Goal: Find contact information: Find contact information

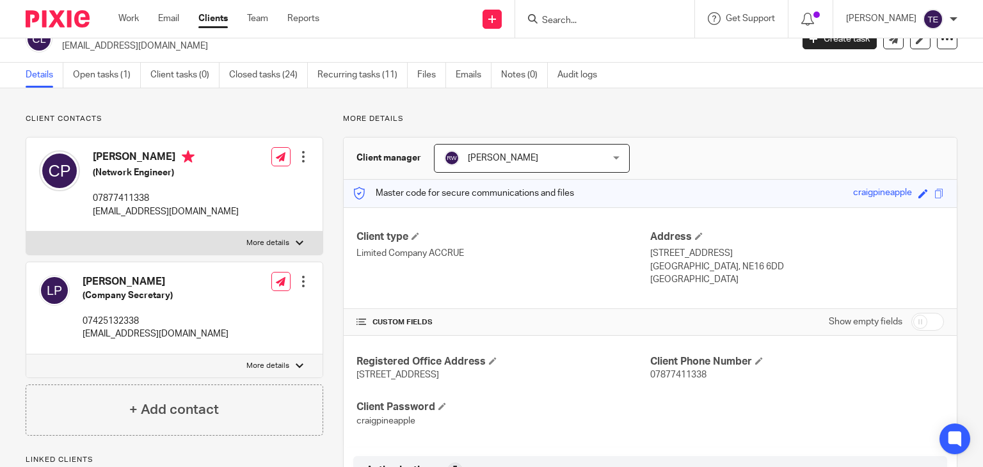
scroll to position [10, 0]
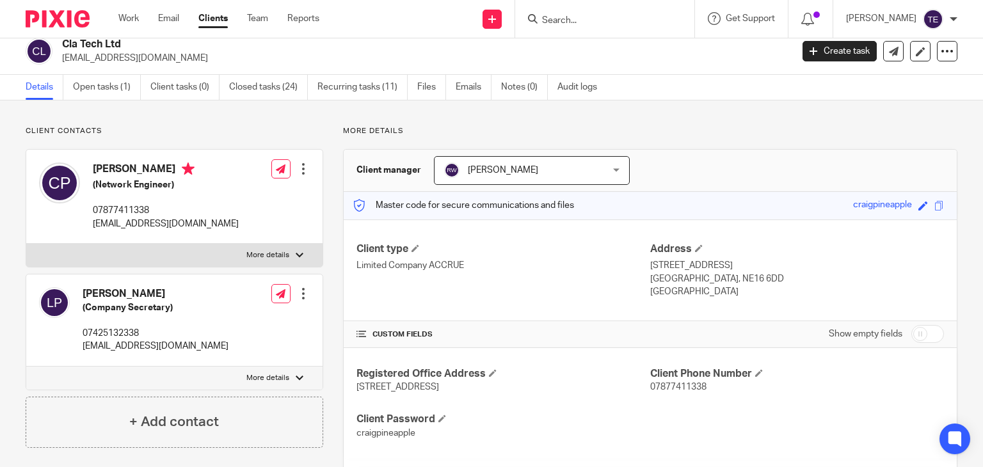
drag, startPoint x: 201, startPoint y: 168, endPoint x: 94, endPoint y: 168, distance: 106.8
click at [94, 168] on h4 "[PERSON_NAME]" at bounding box center [166, 170] width 146 height 16
copy h4 "[PERSON_NAME]"
click at [239, 225] on div "Craig Edward Paolozzi (Network Engineer) 07877411338 craigmmorq4@googlemail.com…" at bounding box center [174, 197] width 296 height 94
drag, startPoint x: 239, startPoint y: 225, endPoint x: 113, endPoint y: 220, distance: 126.8
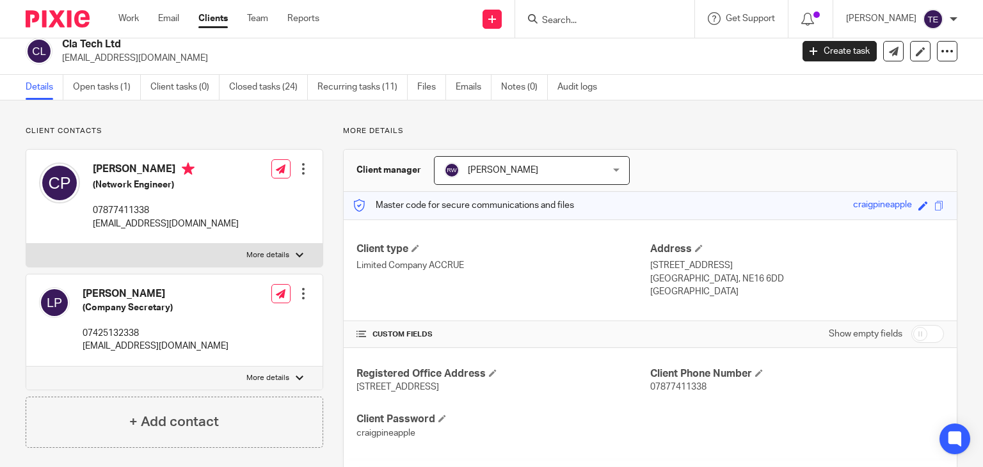
drag, startPoint x: 113, startPoint y: 220, endPoint x: 278, endPoint y: 124, distance: 190.9
drag, startPoint x: 221, startPoint y: 223, endPoint x: 148, endPoint y: 219, distance: 73.7
drag, startPoint x: 148, startPoint y: 219, endPoint x: 263, endPoint y: 116, distance: 154.9
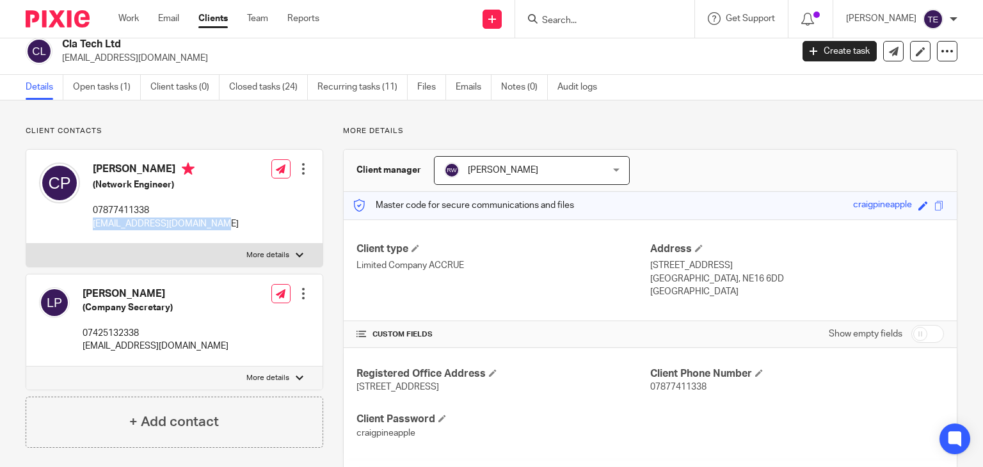
drag, startPoint x: 226, startPoint y: 226, endPoint x: 90, endPoint y: 226, distance: 136.9
click at [90, 226] on div "Craig Edward Paolozzi (Network Engineer) 07877411338 craigmmorq4@googlemail.com…" at bounding box center [174, 197] width 296 height 94
copy p "craigmmorq4@googlemail.com"
click at [573, 23] on input "Search" at bounding box center [598, 21] width 115 height 12
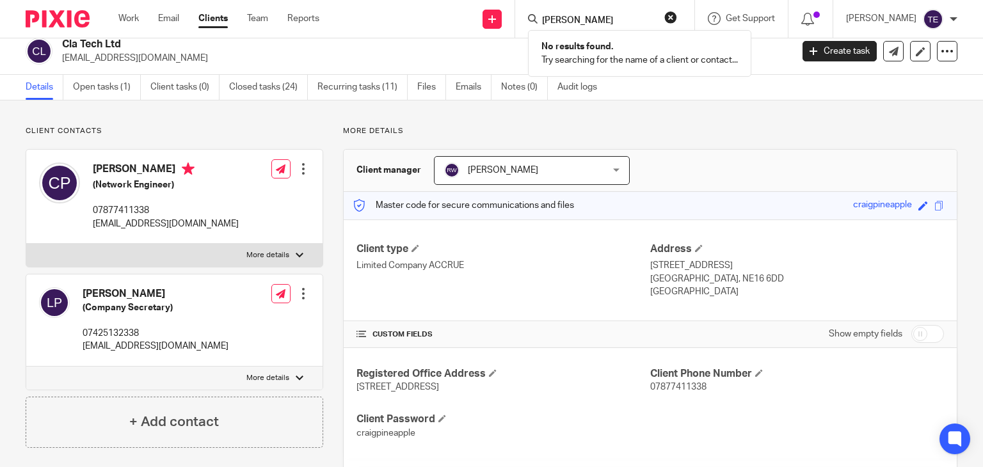
type input "thomas hine"
click at [677, 19] on button "reset" at bounding box center [670, 17] width 13 height 13
click at [656, 17] on input "Search" at bounding box center [598, 21] width 115 height 12
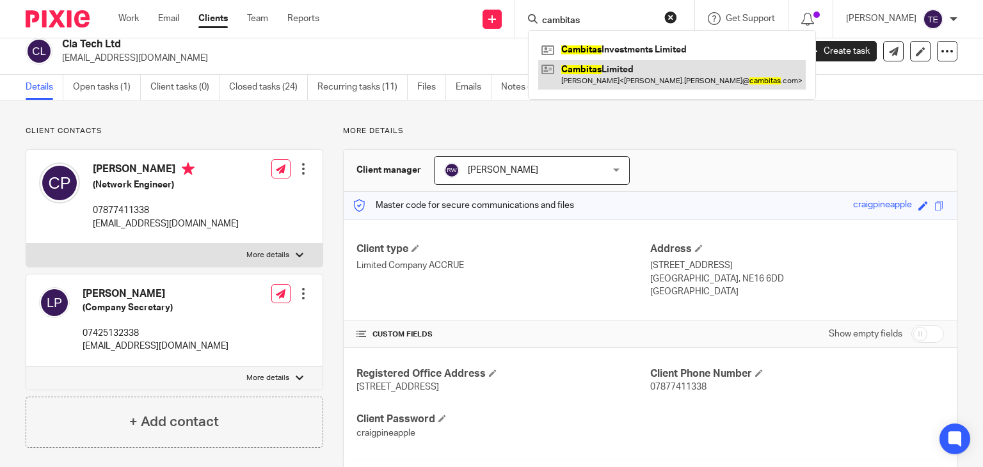
type input "cambitas"
click at [655, 67] on link at bounding box center [671, 74] width 267 height 29
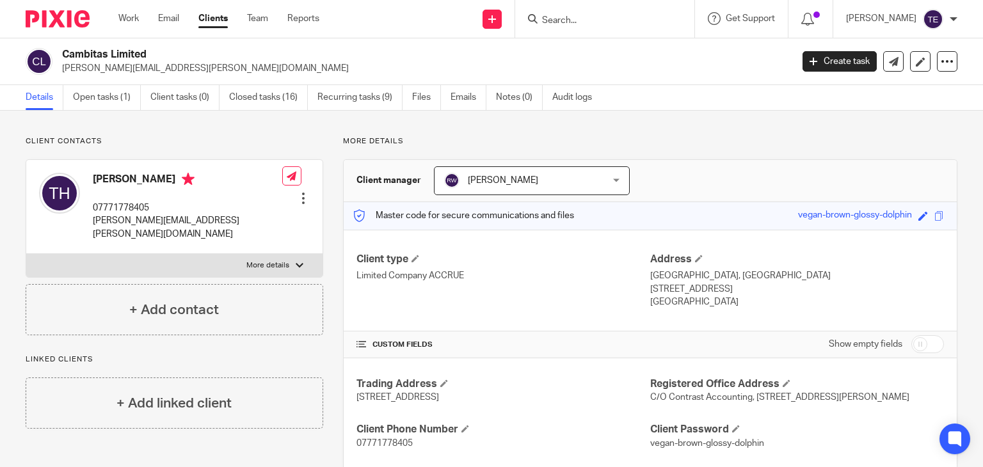
drag, startPoint x: 139, startPoint y: 182, endPoint x: 93, endPoint y: 182, distance: 46.1
click at [93, 182] on h4 "[PERSON_NAME]" at bounding box center [187, 181] width 189 height 16
copy h4 "[PERSON_NAME]"
click at [207, 225] on div "Tom Hine 07771778405 tom.hine@cambitas.com Edit contact Create client from cont…" at bounding box center [174, 207] width 296 height 94
drag, startPoint x: 207, startPoint y: 219, endPoint x: 92, endPoint y: 225, distance: 114.6
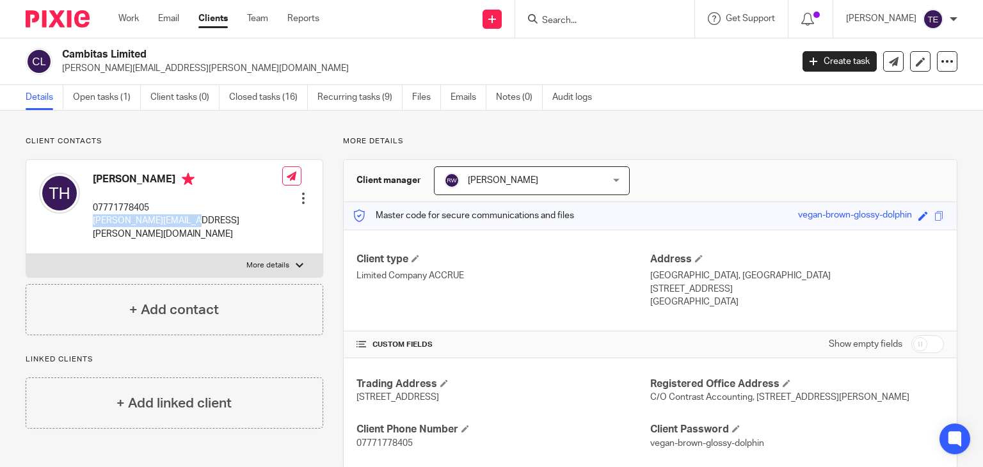
click at [92, 225] on div "Tom Hine 07771778405 tom.hine@cambitas.com Edit contact Create client from cont…" at bounding box center [174, 207] width 296 height 94
copy p "tom.hine@cambitas.com"
click at [617, 19] on input "Search" at bounding box center [598, 21] width 115 height 12
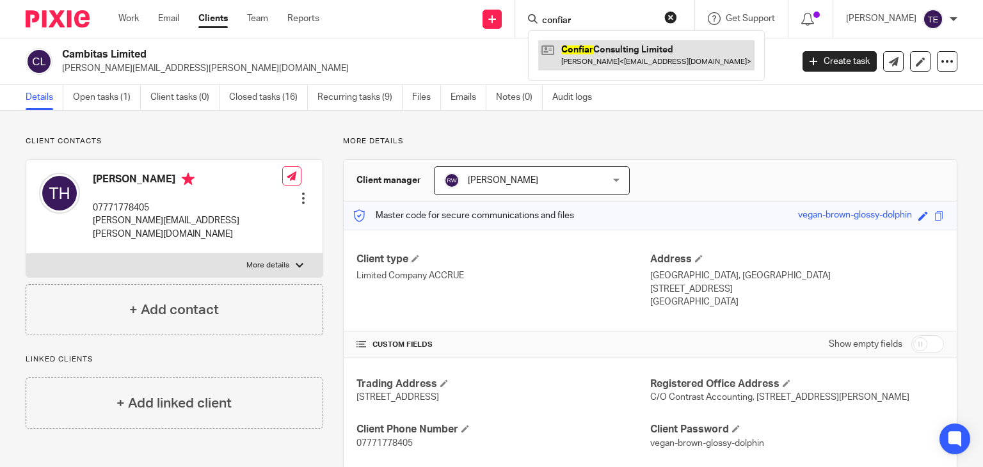
type input "confiar"
click at [629, 52] on link at bounding box center [646, 54] width 216 height 29
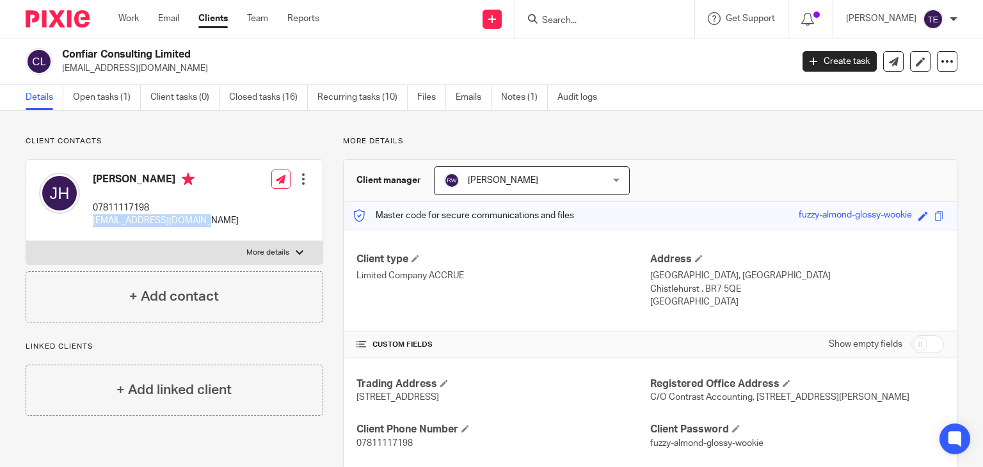
drag, startPoint x: 208, startPoint y: 221, endPoint x: 89, endPoint y: 224, distance: 119.0
click at [89, 224] on div "Jan Hine 07811117198 bingham_jan@yahoo.co.uk Edit contact Create client from co…" at bounding box center [174, 200] width 296 height 81
copy p "bingham_jan@yahoo.co.uk"
click at [583, 13] on form at bounding box center [609, 19] width 136 height 16
click at [585, 22] on input "Search" at bounding box center [598, 21] width 115 height 12
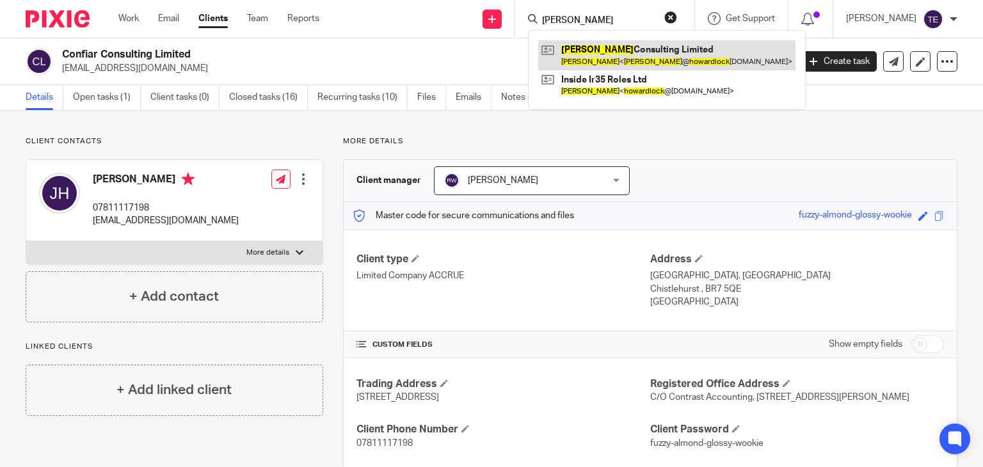
type input "howard lock"
click at [600, 50] on link at bounding box center [666, 54] width 257 height 29
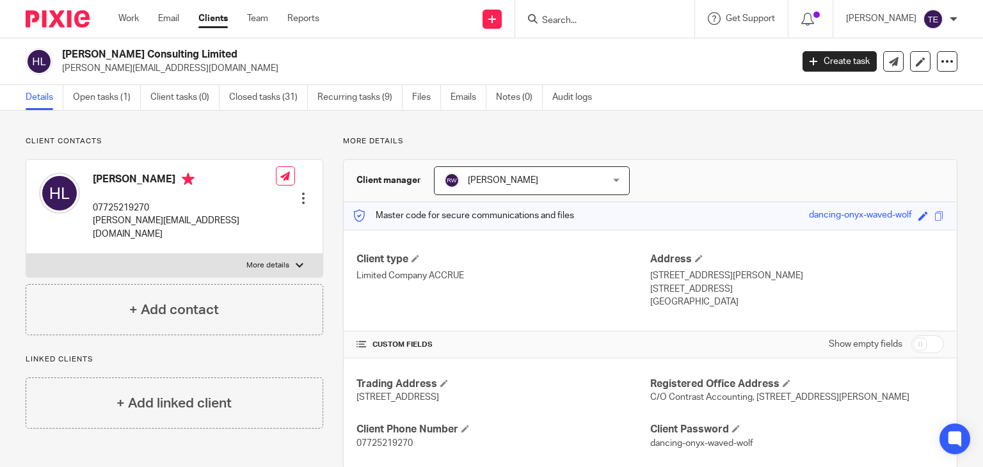
drag, startPoint x: 248, startPoint y: 225, endPoint x: 87, endPoint y: 225, distance: 160.6
click at [87, 225] on div "Howard Lock 07725219270 howard@howardlockconsulting.com Edit contact Create cli…" at bounding box center [174, 207] width 296 height 94
copy p "howard@howardlockconsulting.com"
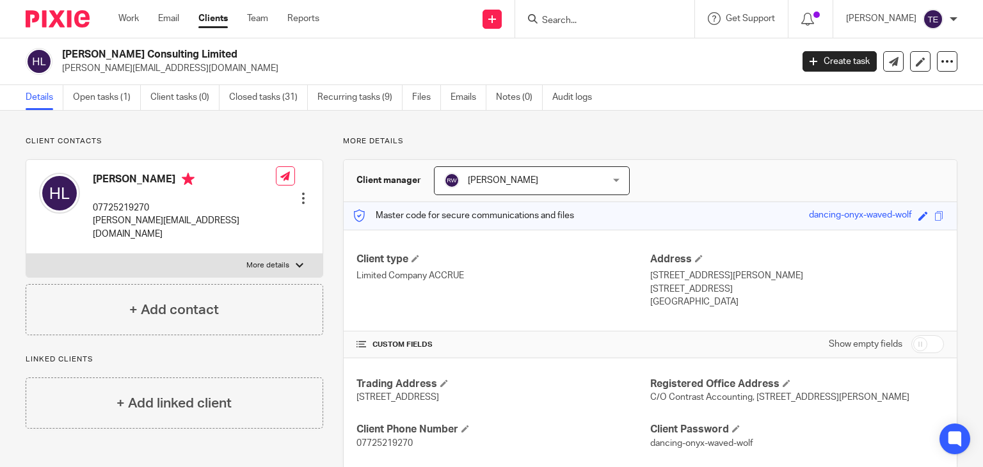
click at [589, 21] on input "Search" at bounding box center [598, 21] width 115 height 12
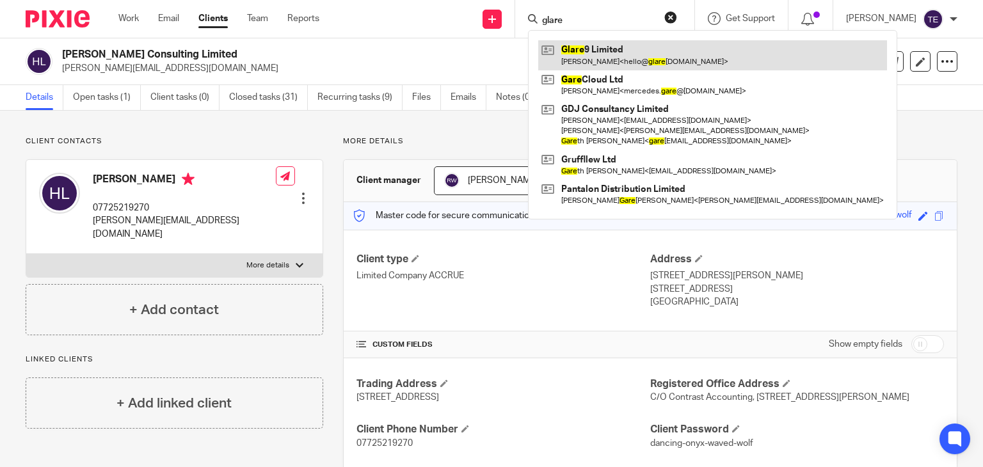
type input "glare"
click at [617, 50] on link at bounding box center [712, 54] width 349 height 29
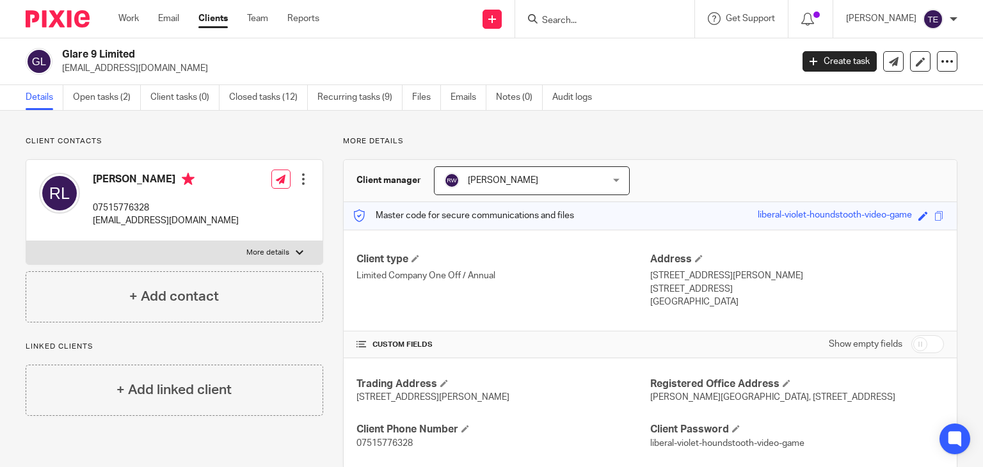
drag, startPoint x: 155, startPoint y: 178, endPoint x: 93, endPoint y: 172, distance: 62.3
click at [93, 173] on h4 "Rohan Leach" at bounding box center [166, 181] width 146 height 16
copy h4 "Rohan Leach"
click at [168, 224] on p "hello@glare9.com" at bounding box center [166, 220] width 146 height 13
drag, startPoint x: 171, startPoint y: 220, endPoint x: 91, endPoint y: 226, distance: 80.8
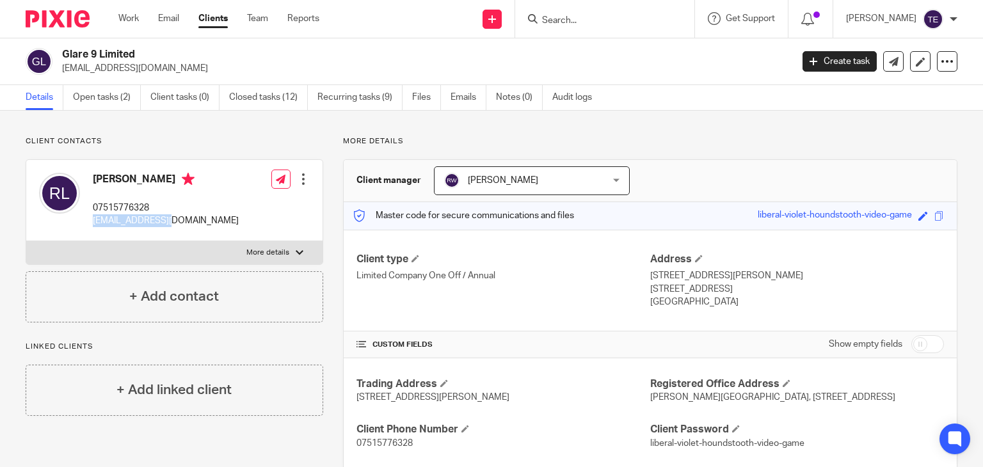
click at [91, 226] on div "Rohan Leach 07515776328 hello@glare9.com" at bounding box center [139, 200] width 200 height 68
copy p "hello@glare9.com"
click at [588, 24] on input "Search" at bounding box center [598, 21] width 115 height 12
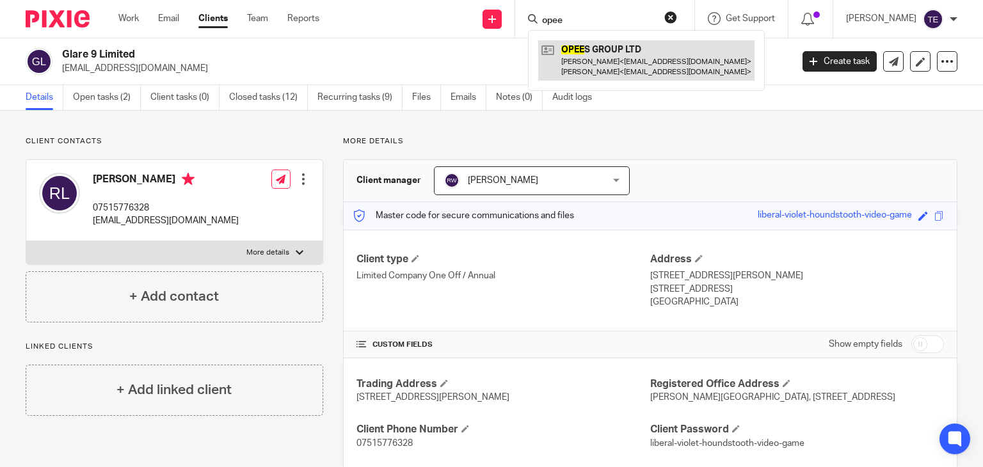
type input "opee"
click at [614, 56] on link at bounding box center [646, 60] width 216 height 40
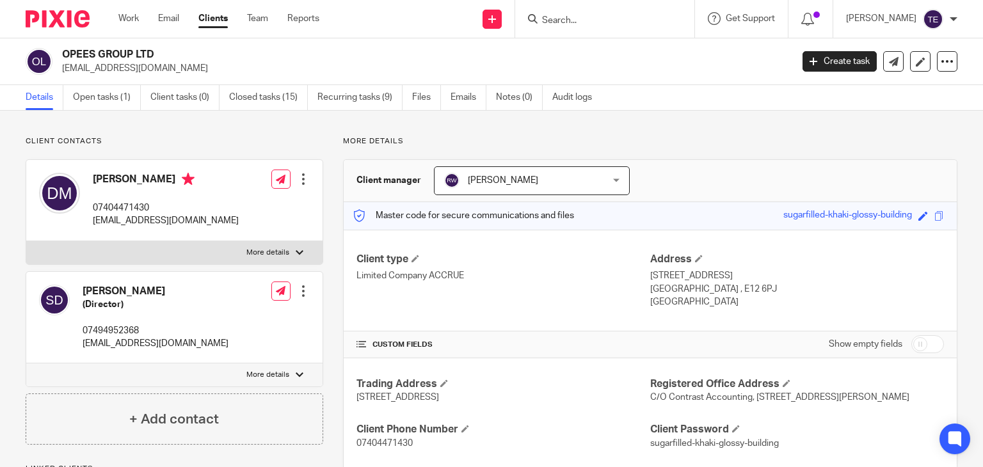
drag, startPoint x: 165, startPoint y: 178, endPoint x: 93, endPoint y: 173, distance: 71.8
click at [93, 173] on h4 "[PERSON_NAME]" at bounding box center [166, 181] width 146 height 16
copy h4 "[PERSON_NAME]"
drag, startPoint x: 198, startPoint y: 221, endPoint x: 93, endPoint y: 221, distance: 105.6
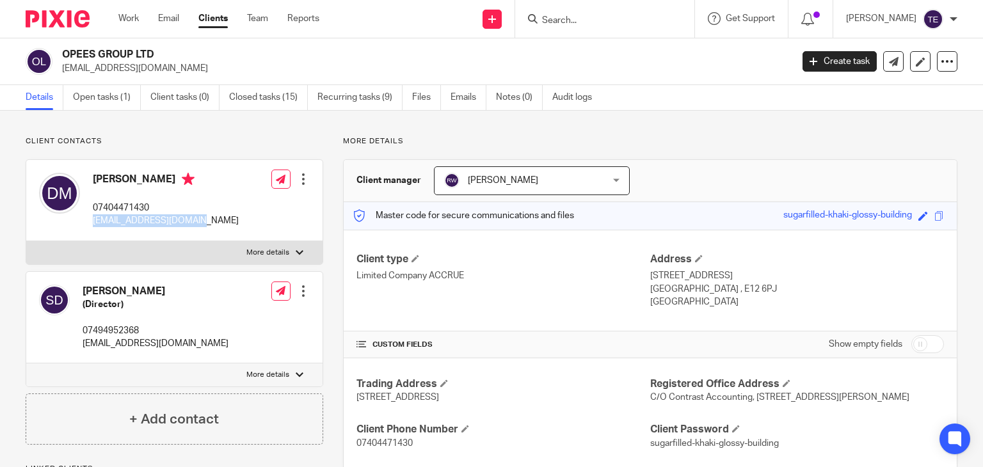
click at [93, 221] on p "[EMAIL_ADDRESS][DOMAIN_NAME]" at bounding box center [166, 220] width 146 height 13
copy p "[EMAIL_ADDRESS][DOMAIN_NAME]"
click at [590, 22] on input "Search" at bounding box center [598, 21] width 115 height 12
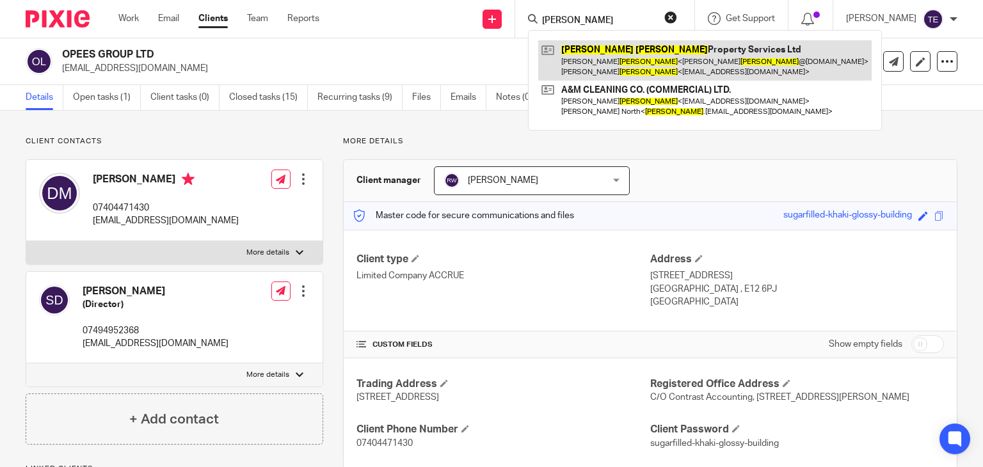
type input "[PERSON_NAME]"
click at [652, 60] on link at bounding box center [704, 60] width 333 height 40
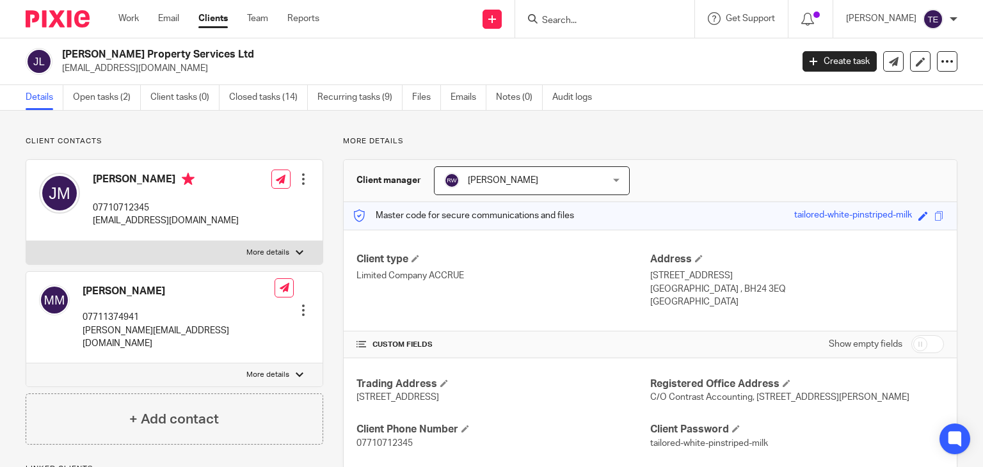
drag, startPoint x: 181, startPoint y: 178, endPoint x: 94, endPoint y: 178, distance: 87.0
click at [94, 178] on h4 "Jonathan Mitchell" at bounding box center [166, 181] width 146 height 16
copy h4 "Jonathan Mitchell"
click at [217, 219] on div "Jonathan Mitchell 07710712345 jondrummitchell@hotmail.com Edit contact Create c…" at bounding box center [174, 200] width 296 height 81
drag, startPoint x: 217, startPoint y: 219, endPoint x: 120, endPoint y: 217, distance: 97.2
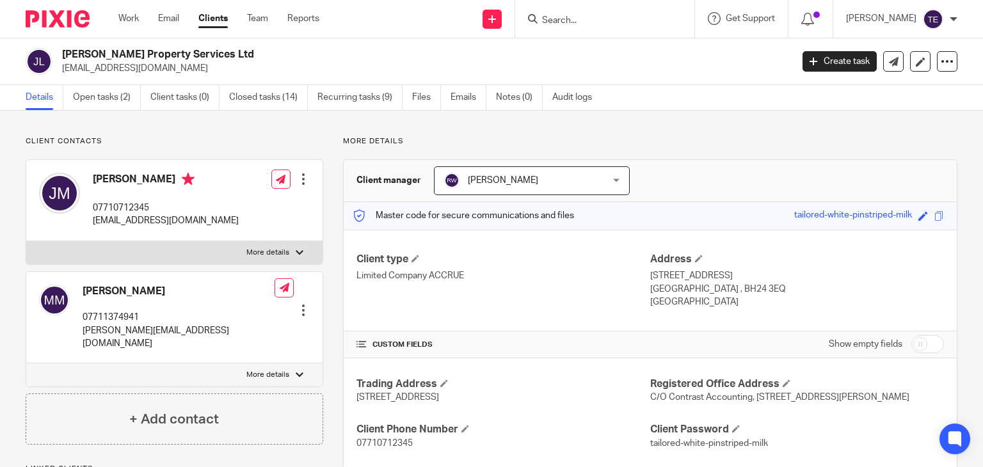
drag, startPoint x: 120, startPoint y: 217, endPoint x: 253, endPoint y: 59, distance: 206.2
click at [253, 59] on h2 "Jon Mitchell Property Services Ltd" at bounding box center [350, 54] width 577 height 13
drag, startPoint x: 219, startPoint y: 220, endPoint x: 136, endPoint y: 224, distance: 83.9
drag, startPoint x: 136, startPoint y: 224, endPoint x: 304, endPoint y: 62, distance: 233.9
click at [304, 62] on div "Jon Mitchell Property Services Ltd jondrummitchell@hotmail.com" at bounding box center [422, 61] width 721 height 27
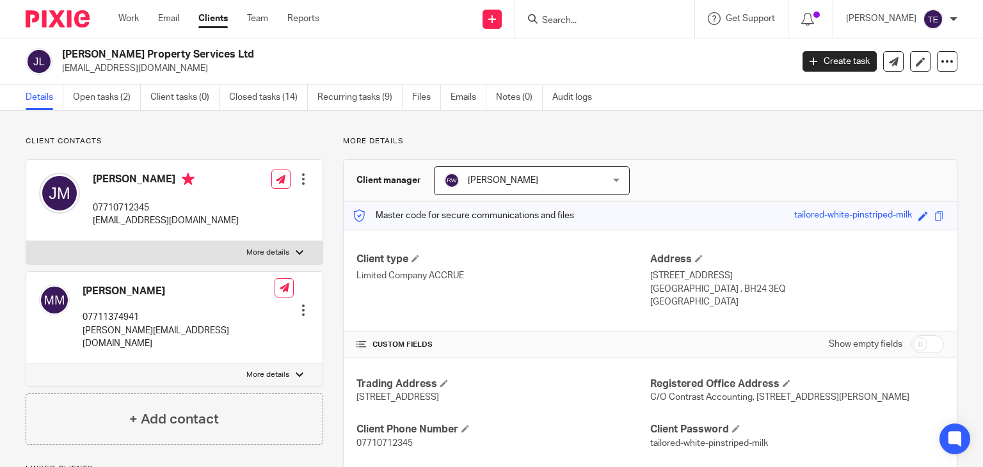
click at [304, 62] on p "jondrummitchell@hotmail.com" at bounding box center [422, 68] width 721 height 13
drag, startPoint x: 225, startPoint y: 223, endPoint x: 90, endPoint y: 223, distance: 135.0
click at [90, 223] on div "Jonathan Mitchell 07710712345 jondrummitchell@hotmail.com Edit contact Create c…" at bounding box center [174, 200] width 296 height 81
copy p "jondrummitchell@hotmail.com"
click at [597, 26] on input "Search" at bounding box center [598, 21] width 115 height 12
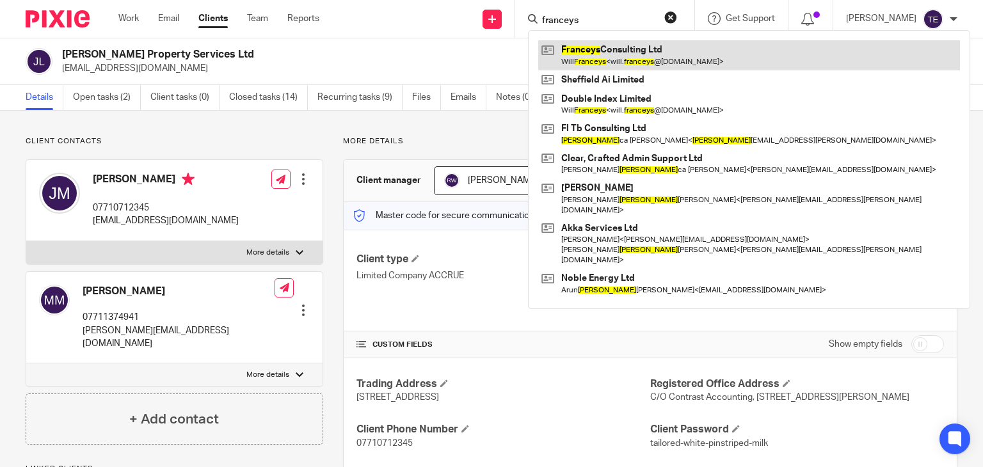
type input "franceys"
click at [638, 51] on link at bounding box center [749, 54] width 422 height 29
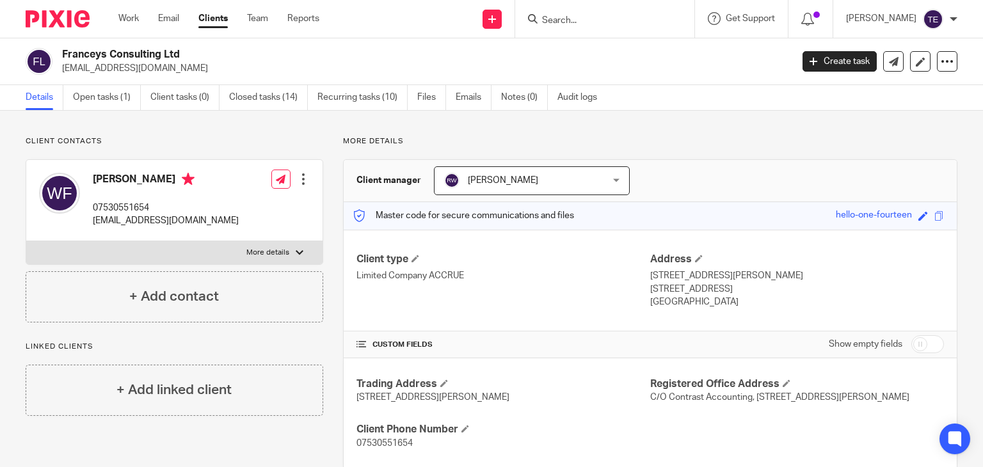
drag, startPoint x: 158, startPoint y: 178, endPoint x: 91, endPoint y: 175, distance: 67.2
click at [91, 175] on div "Will Franceys 07530551654 will.franceys@gmail.com" at bounding box center [139, 200] width 200 height 68
copy h4 "Will Franceys"
click at [231, 136] on p "Client contacts" at bounding box center [174, 141] width 297 height 10
drag, startPoint x: 192, startPoint y: 221, endPoint x: 177, endPoint y: 218, distance: 14.9
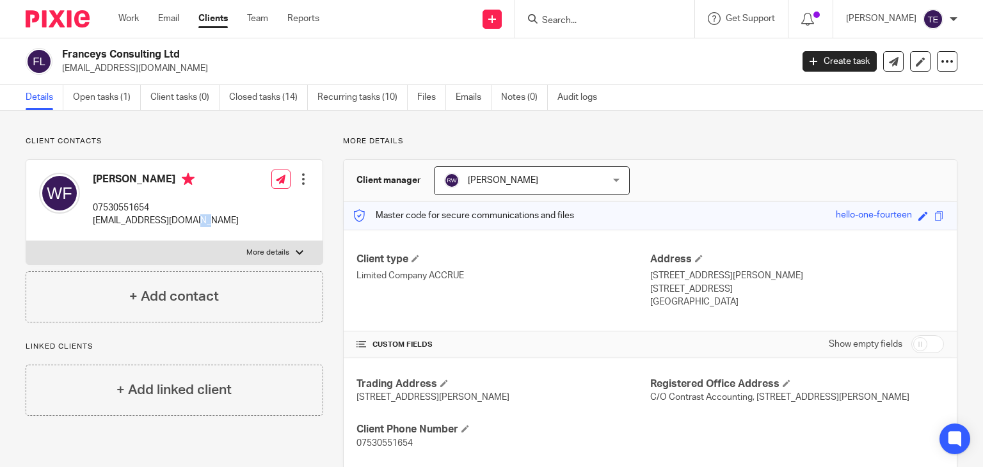
click at [177, 218] on div "Will Franceys 07530551654 will.franceys@gmail.com Edit contact Create client fr…" at bounding box center [174, 200] width 296 height 81
click at [177, 218] on p "will.franceys@gmail.com" at bounding box center [166, 220] width 146 height 13
drag, startPoint x: 177, startPoint y: 218, endPoint x: 177, endPoint y: 211, distance: 7.0
click at [177, 211] on div "Will Franceys 07530551654 will.franceys@gmail.com" at bounding box center [166, 200] width 146 height 55
click at [593, 20] on input "Search" at bounding box center [598, 21] width 115 height 12
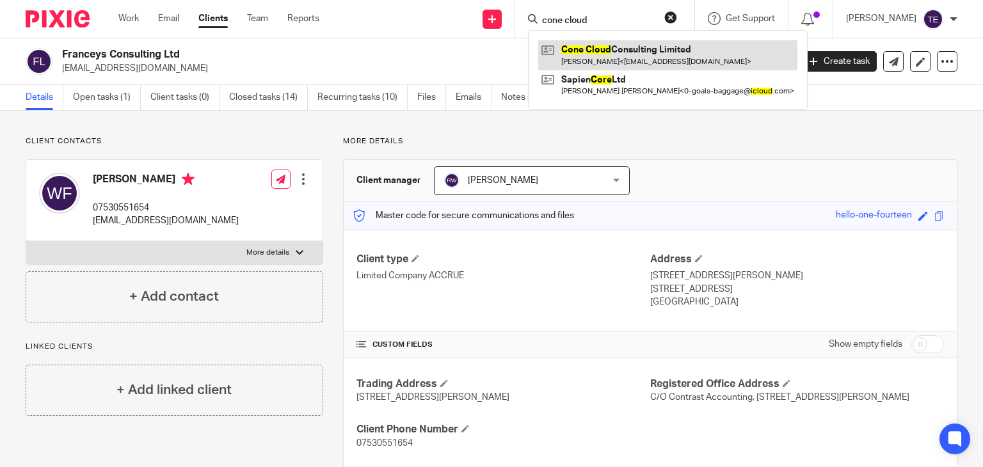
type input "cone cloud"
click at [640, 51] on link at bounding box center [667, 54] width 259 height 29
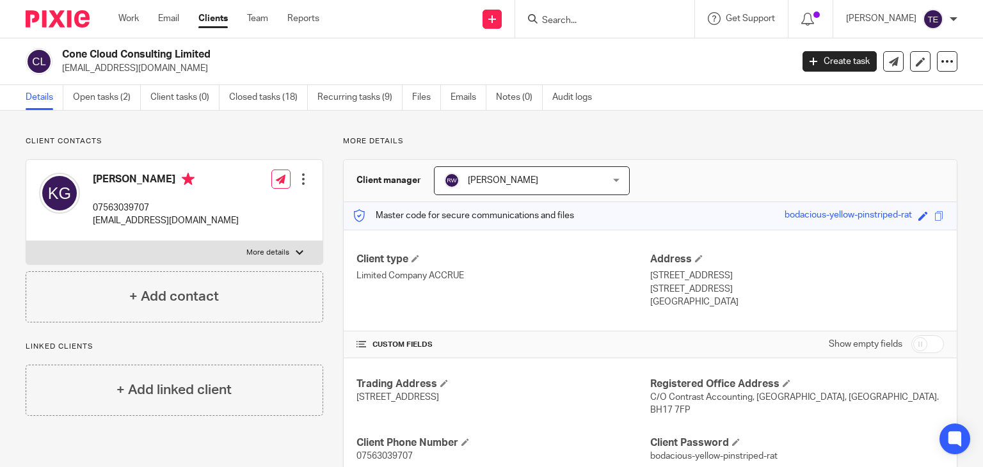
drag, startPoint x: 151, startPoint y: 175, endPoint x: 80, endPoint y: 177, distance: 71.1
click at [80, 177] on div "[PERSON_NAME] 07563039707 [EMAIL_ADDRESS][DOMAIN_NAME]" at bounding box center [139, 200] width 200 height 68
copy div "[PERSON_NAME]"
click at [181, 219] on div "[PERSON_NAME] 07563039707 [EMAIL_ADDRESS][DOMAIN_NAME] Edit contact Create clie…" at bounding box center [174, 200] width 296 height 81
drag, startPoint x: 181, startPoint y: 219, endPoint x: 89, endPoint y: 223, distance: 92.2
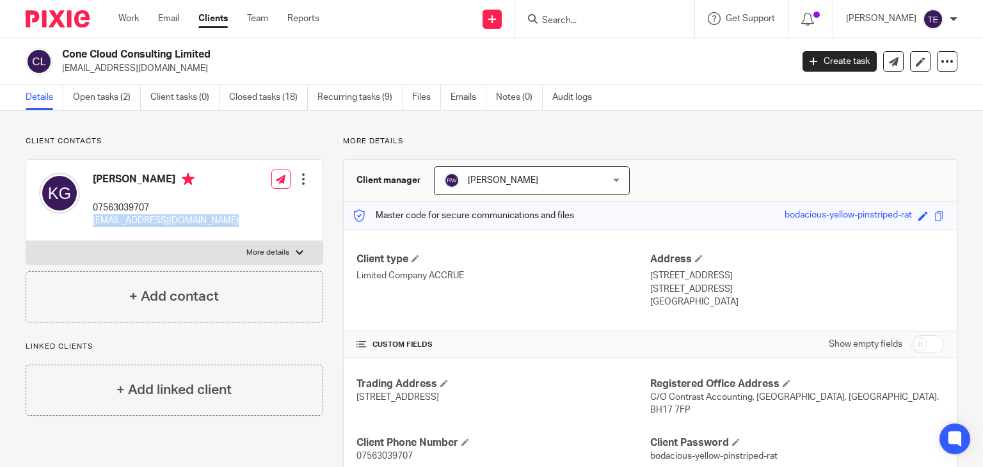
click at [89, 223] on div "[PERSON_NAME] 07563039707 [EMAIL_ADDRESS][DOMAIN_NAME] Edit contact Create clie…" at bounding box center [174, 200] width 296 height 81
copy div "[EMAIL_ADDRESS][DOMAIN_NAME]"
click at [622, 19] on input "Search" at bounding box center [598, 21] width 115 height 12
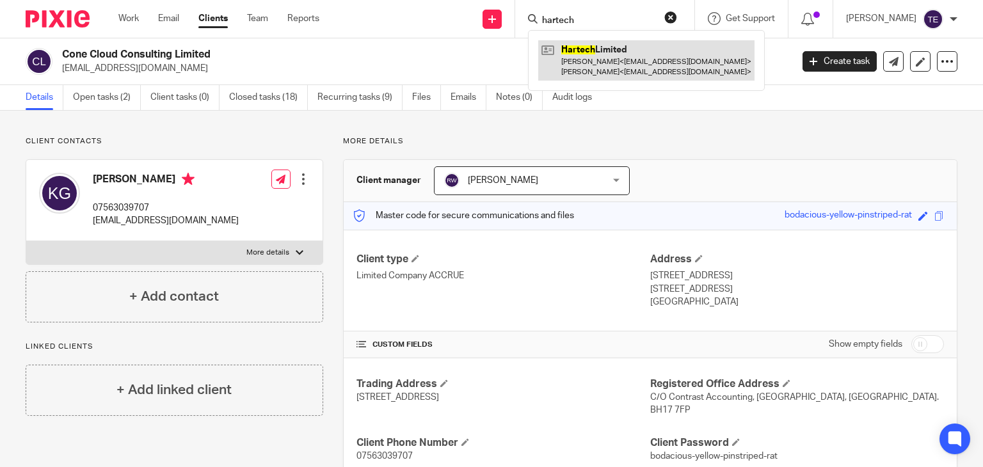
type input "hartech"
click at [621, 52] on link at bounding box center [646, 60] width 216 height 40
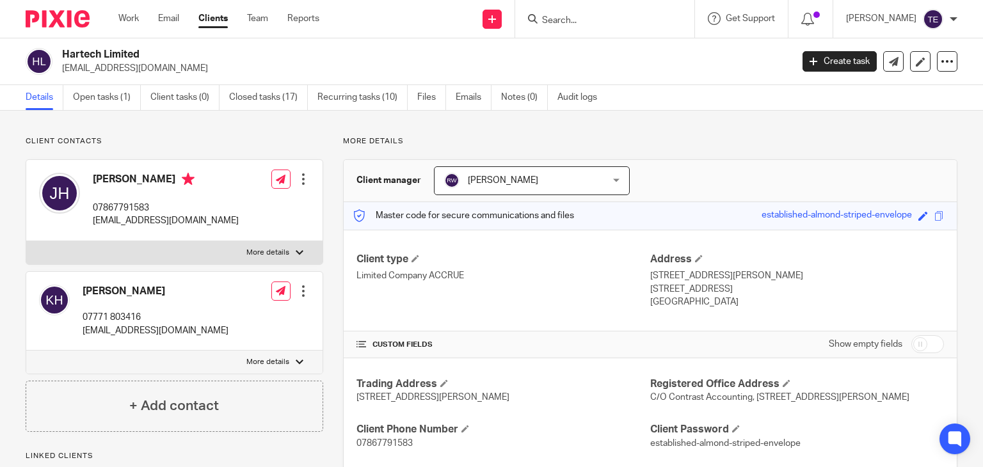
drag, startPoint x: 169, startPoint y: 177, endPoint x: 91, endPoint y: 173, distance: 77.5
click at [91, 173] on div "[PERSON_NAME] 07867791583 [EMAIL_ADDRESS][DOMAIN_NAME]" at bounding box center [139, 200] width 200 height 68
copy h4 "[PERSON_NAME]"
click at [202, 221] on div "[PERSON_NAME] 07867791583 [EMAIL_ADDRESS][DOMAIN_NAME] Edit contact Create clie…" at bounding box center [174, 200] width 296 height 81
drag, startPoint x: 191, startPoint y: 222, endPoint x: 91, endPoint y: 219, distance: 99.8
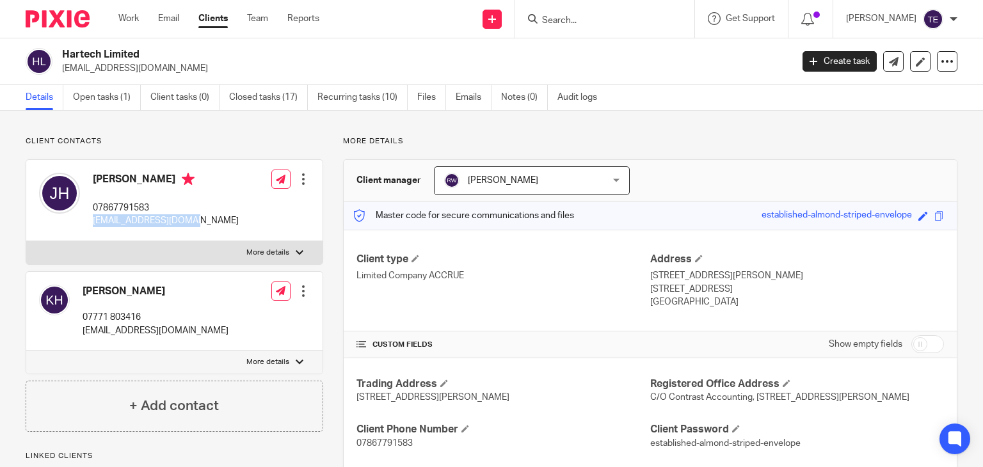
click at [91, 219] on div "[PERSON_NAME] 07867791583 [EMAIL_ADDRESS][DOMAIN_NAME] Edit contact Create clie…" at bounding box center [174, 200] width 296 height 81
copy p "[EMAIL_ADDRESS][DOMAIN_NAME]"
click at [627, 17] on input "Search" at bounding box center [598, 21] width 115 height 12
paste input "Kalmoni Consulting"
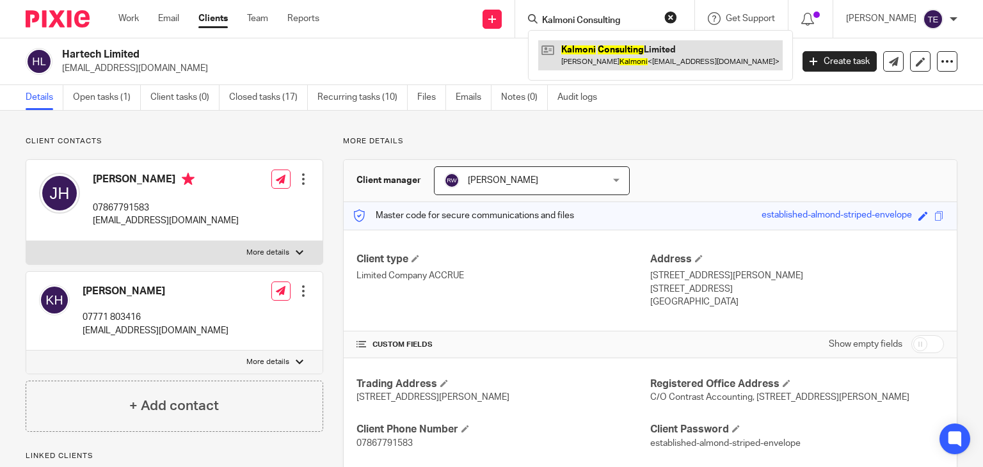
type input "Kalmoni Consulting"
click at [640, 57] on link at bounding box center [660, 54] width 244 height 29
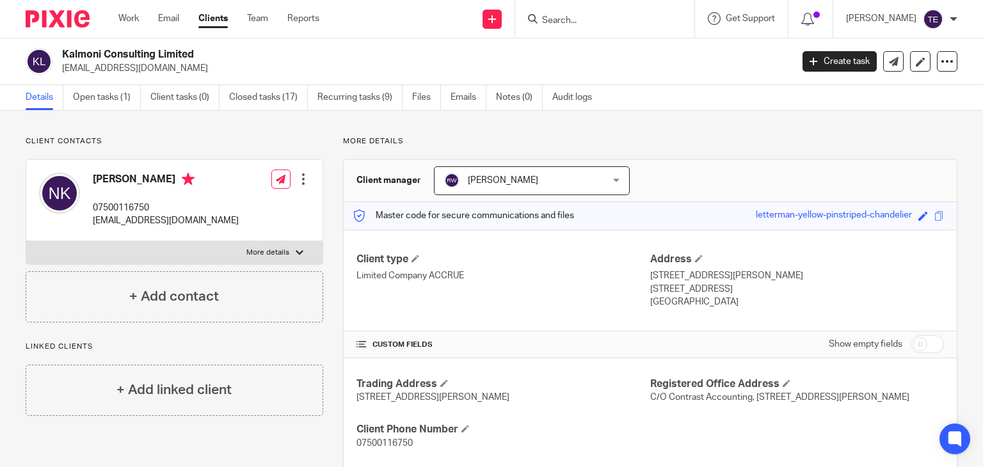
drag, startPoint x: 169, startPoint y: 177, endPoint x: 84, endPoint y: 180, distance: 84.5
click at [84, 180] on div "Nadine Kalmoni 07500116750 nadinekalmoni@gmail.com" at bounding box center [139, 200] width 200 height 68
copy div "Nadine Kalmoni"
click at [205, 223] on div "Nadine Kalmoni 07500116750 nadinekalmoni@gmail.com Edit contact Create client f…" at bounding box center [174, 200] width 296 height 81
drag, startPoint x: 205, startPoint y: 223, endPoint x: 93, endPoint y: 223, distance: 111.3
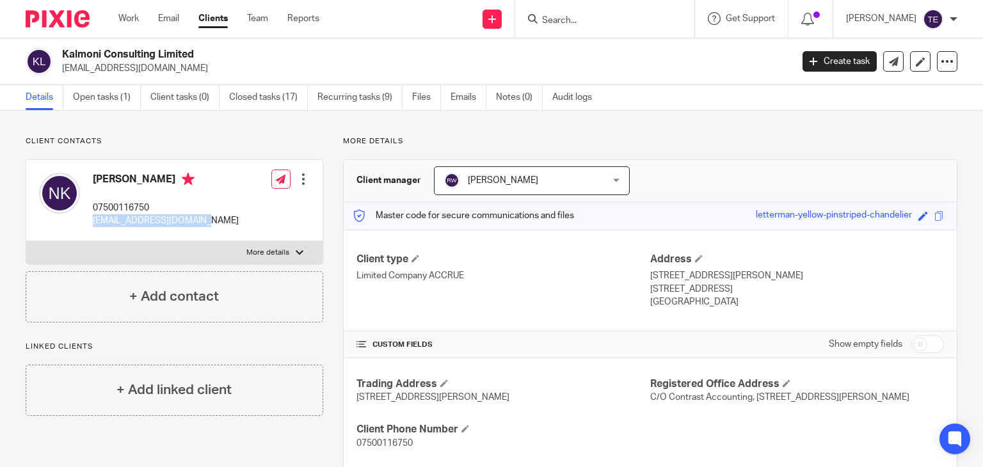
click at [93, 223] on div "Nadine Kalmoni 07500116750 nadinekalmoni@gmail.com Edit contact Create client f…" at bounding box center [174, 200] width 296 height 81
copy p "[EMAIL_ADDRESS][DOMAIN_NAME]"
click at [560, 15] on input "Search" at bounding box center [598, 21] width 115 height 12
paste input "PKM Accountants"
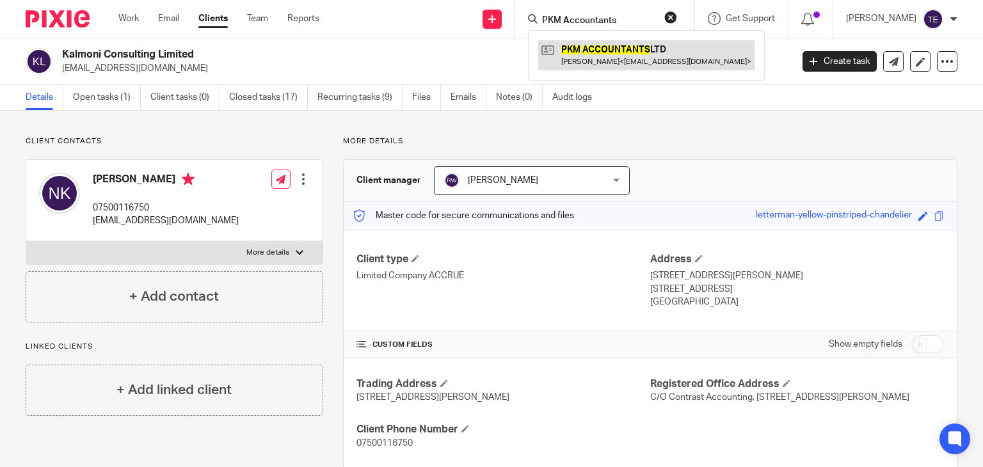
type input "PKM Accountants"
click at [625, 56] on link at bounding box center [646, 54] width 216 height 29
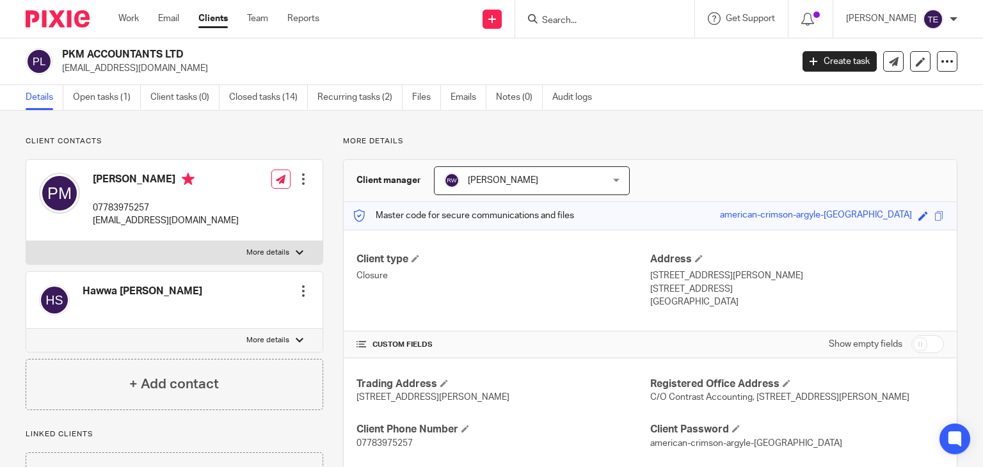
drag, startPoint x: 152, startPoint y: 182, endPoint x: 84, endPoint y: 179, distance: 67.9
click at [84, 179] on div "[PERSON_NAME] 07783975257 [EMAIL_ADDRESS][DOMAIN_NAME]" at bounding box center [139, 200] width 200 height 68
copy div "[PERSON_NAME]"
click at [215, 223] on div "[PERSON_NAME] 07783975257 [EMAIL_ADDRESS][DOMAIN_NAME] Edit contact Create clie…" at bounding box center [174, 200] width 296 height 81
drag, startPoint x: 215, startPoint y: 223, endPoint x: 93, endPoint y: 228, distance: 122.3
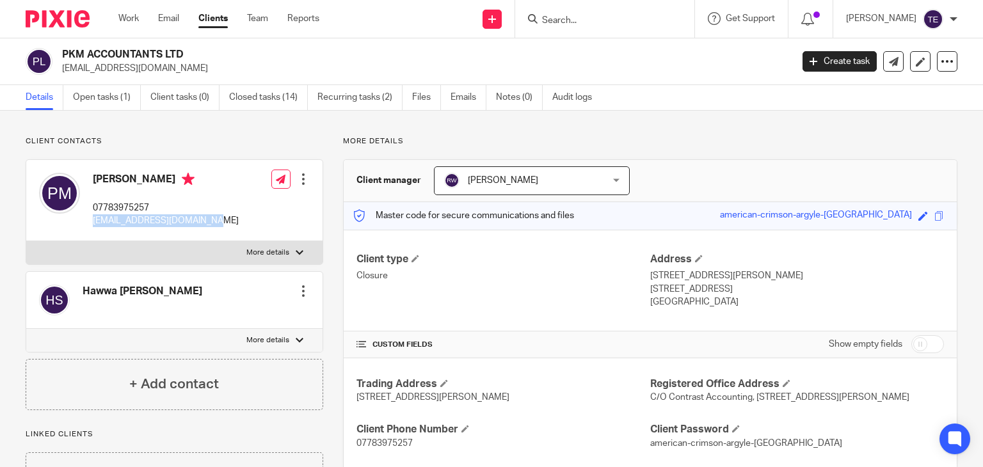
click at [93, 228] on div "[PERSON_NAME] 07783975257 [EMAIL_ADDRESS][DOMAIN_NAME] Edit contact Create clie…" at bounding box center [174, 200] width 296 height 81
copy p "[EMAIL_ADDRESS][DOMAIN_NAME]"
